Goal: Information Seeking & Learning: Learn about a topic

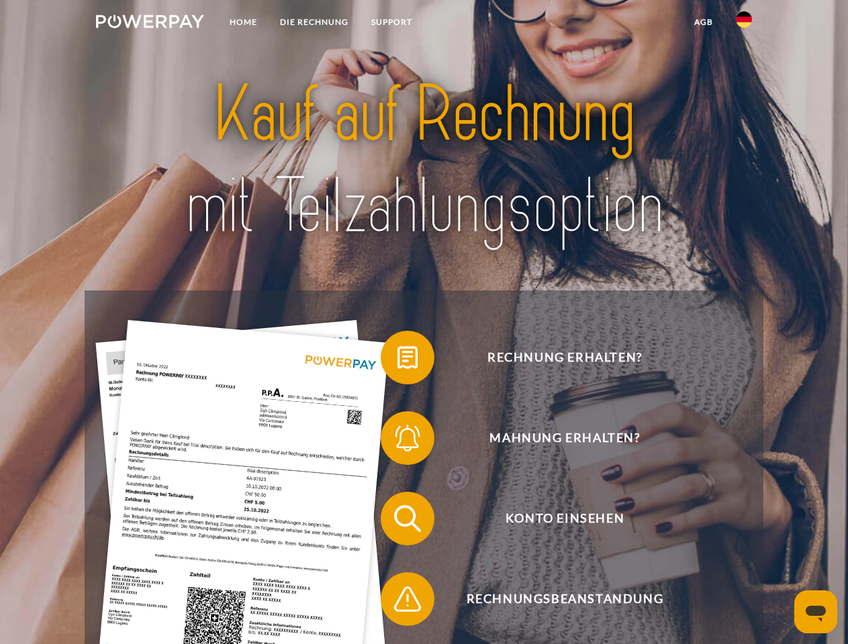
click at [150, 23] on img at bounding box center [150, 21] width 108 height 13
click at [744, 23] on img at bounding box center [744, 19] width 16 height 16
click at [703, 22] on link "agb" at bounding box center [704, 22] width 42 height 24
click at [397, 360] on span at bounding box center [387, 357] width 67 height 67
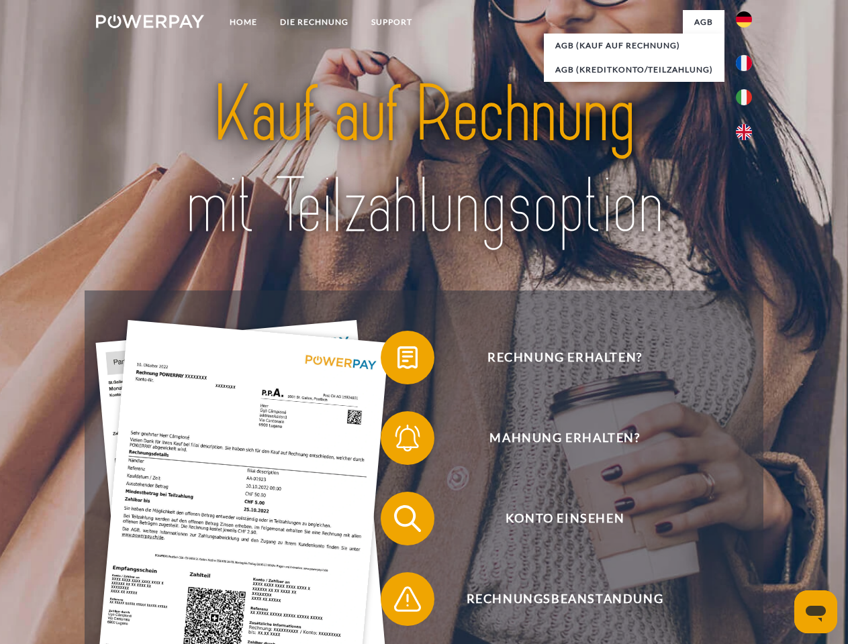
click at [397, 441] on span at bounding box center [387, 438] width 67 height 67
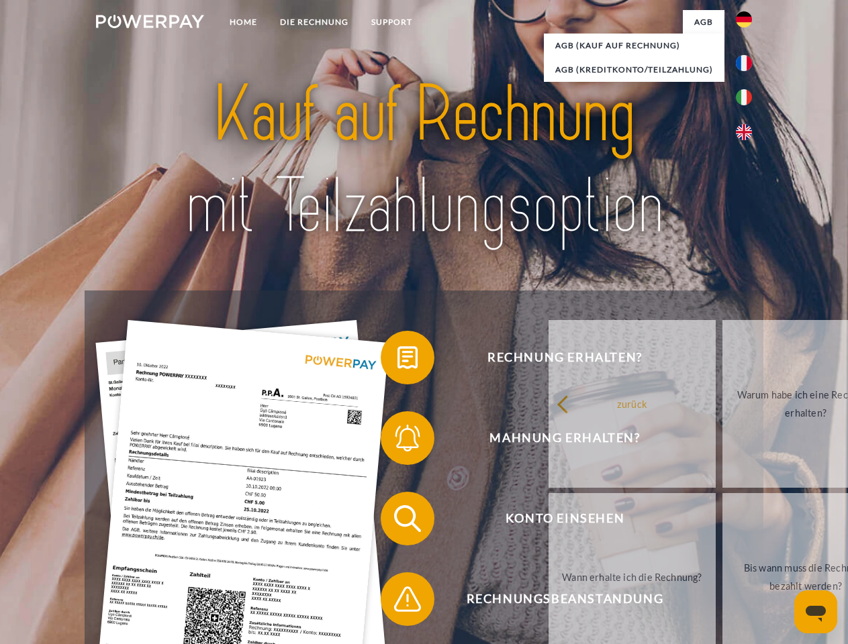
click at [722, 522] on link "Bis wann muss die Rechnung bezahlt werden?" at bounding box center [805, 577] width 167 height 168
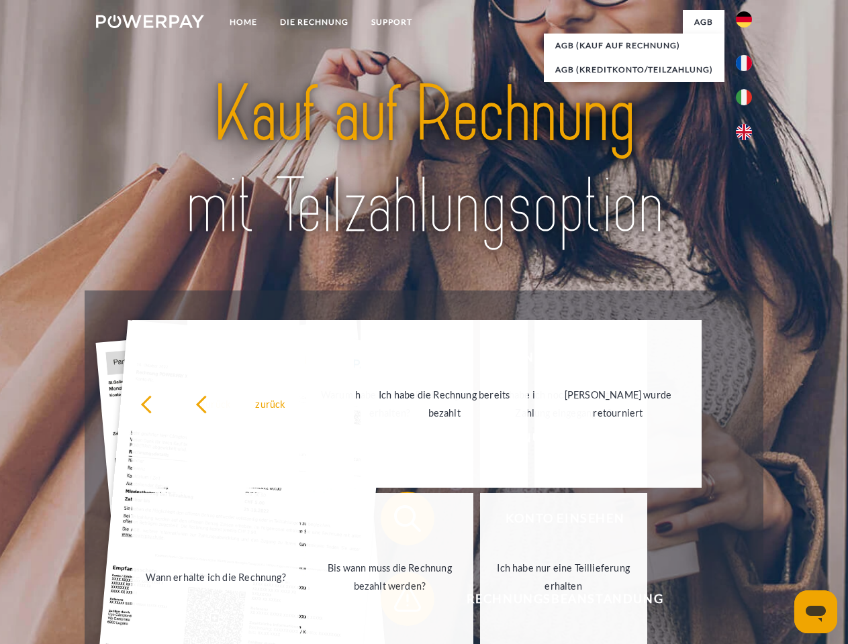
click at [480, 602] on link "Ich habe nur eine Teillieferung erhalten" at bounding box center [563, 577] width 167 height 168
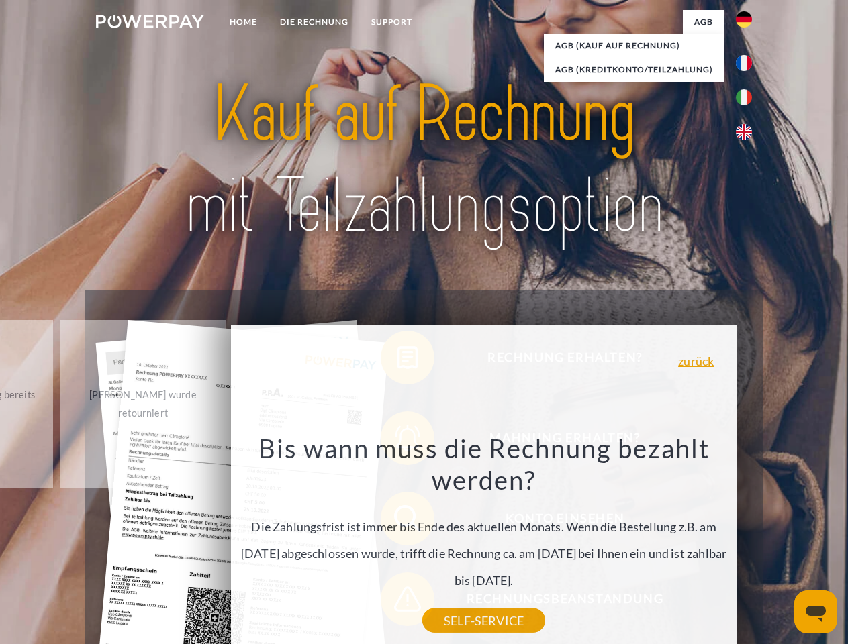
click at [816, 612] on icon "Messaging-Fenster öffnen" at bounding box center [816, 614] width 20 height 16
